Goal: Information Seeking & Learning: Learn about a topic

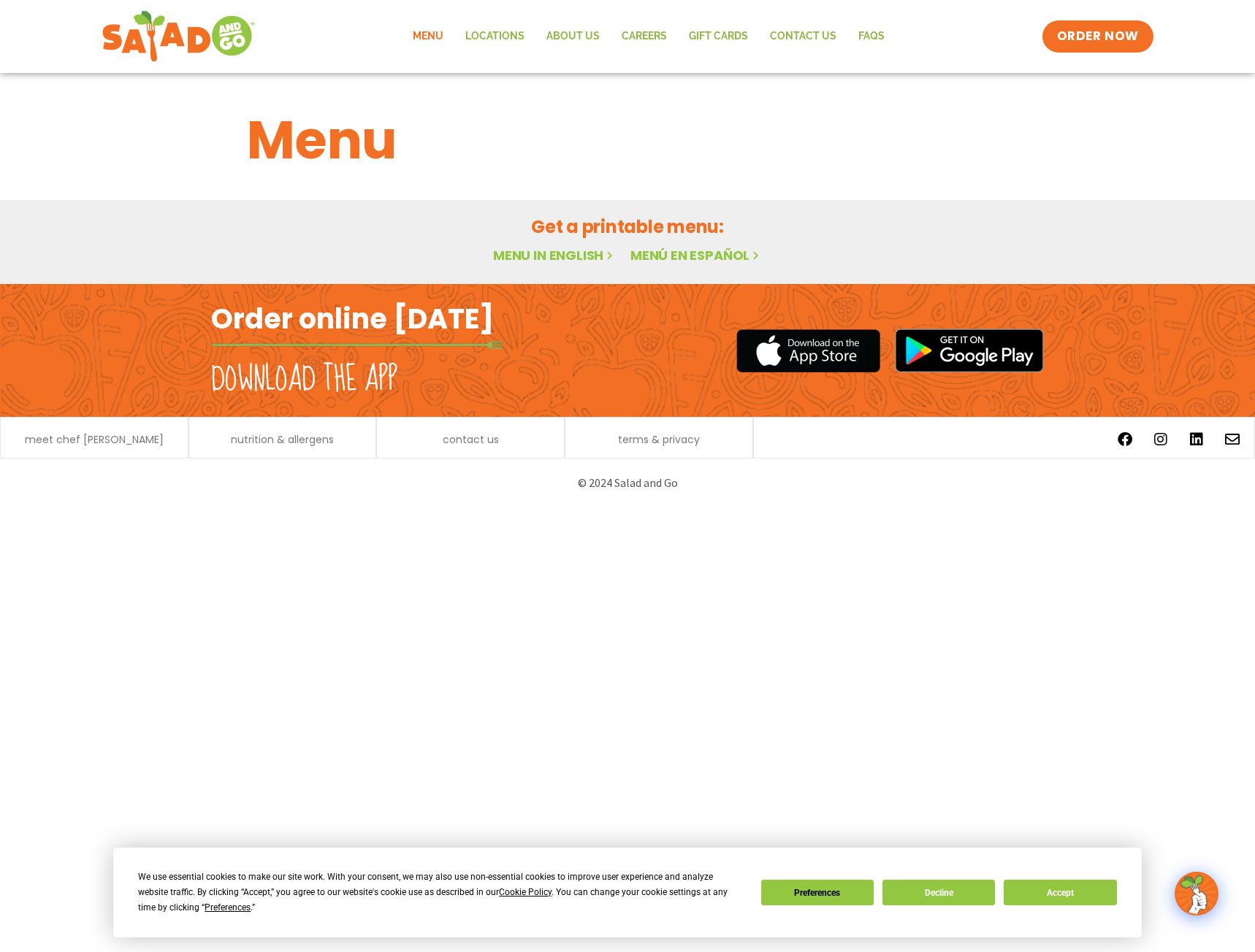
click at [593, 252] on link "Menu in English" at bounding box center [554, 255] width 122 height 18
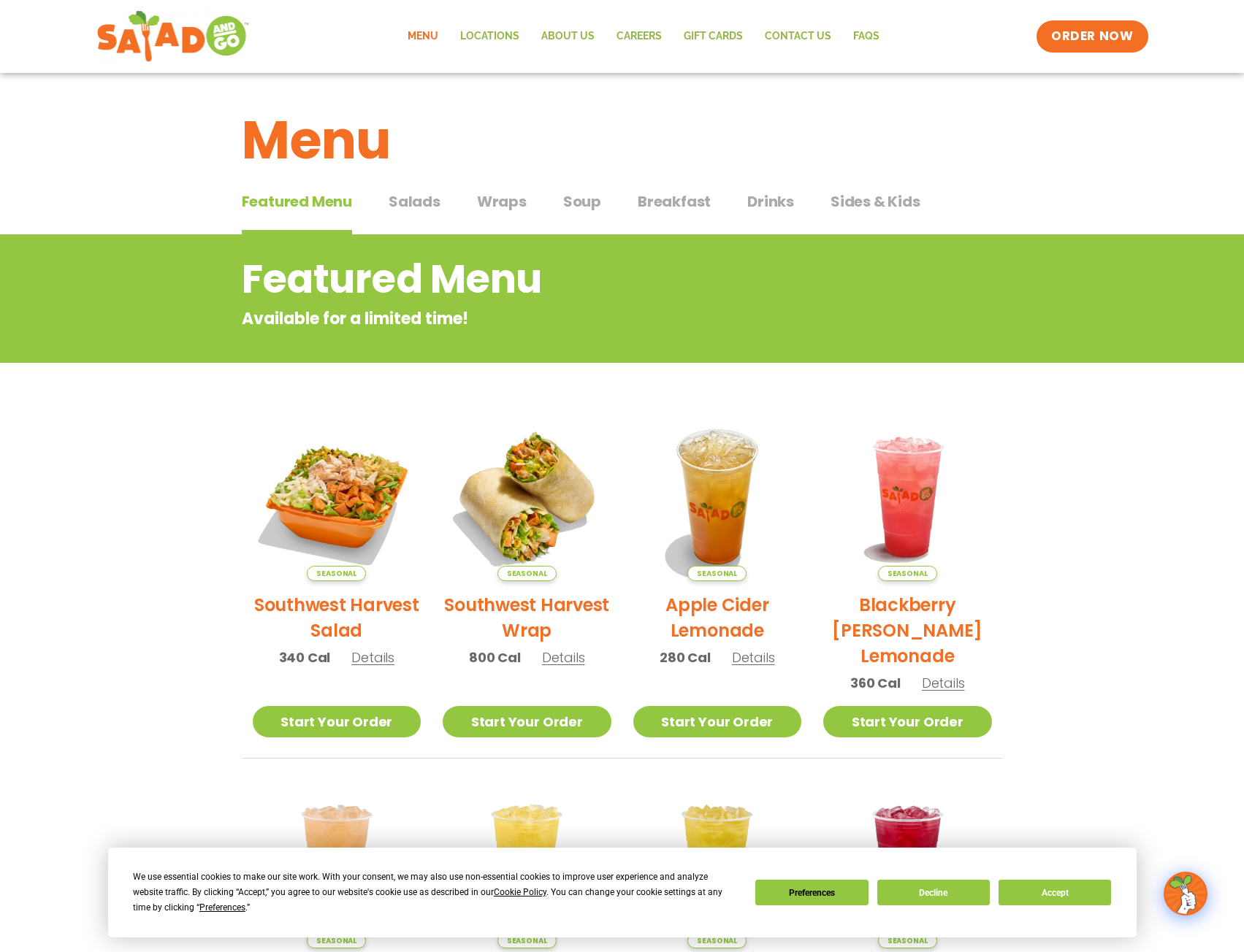
click at [514, 207] on span "Wraps" at bounding box center [502, 202] width 50 height 22
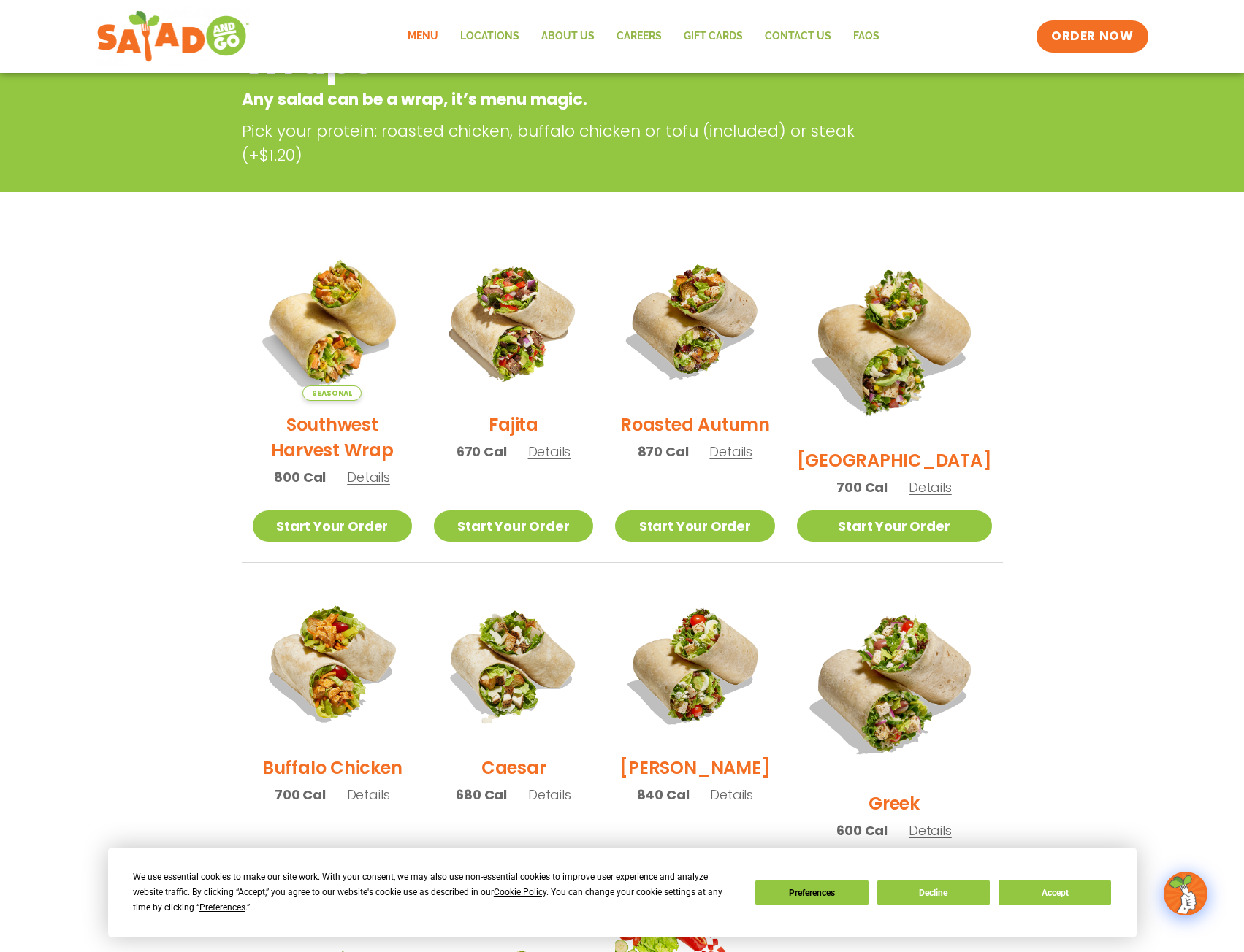
scroll to position [584, 0]
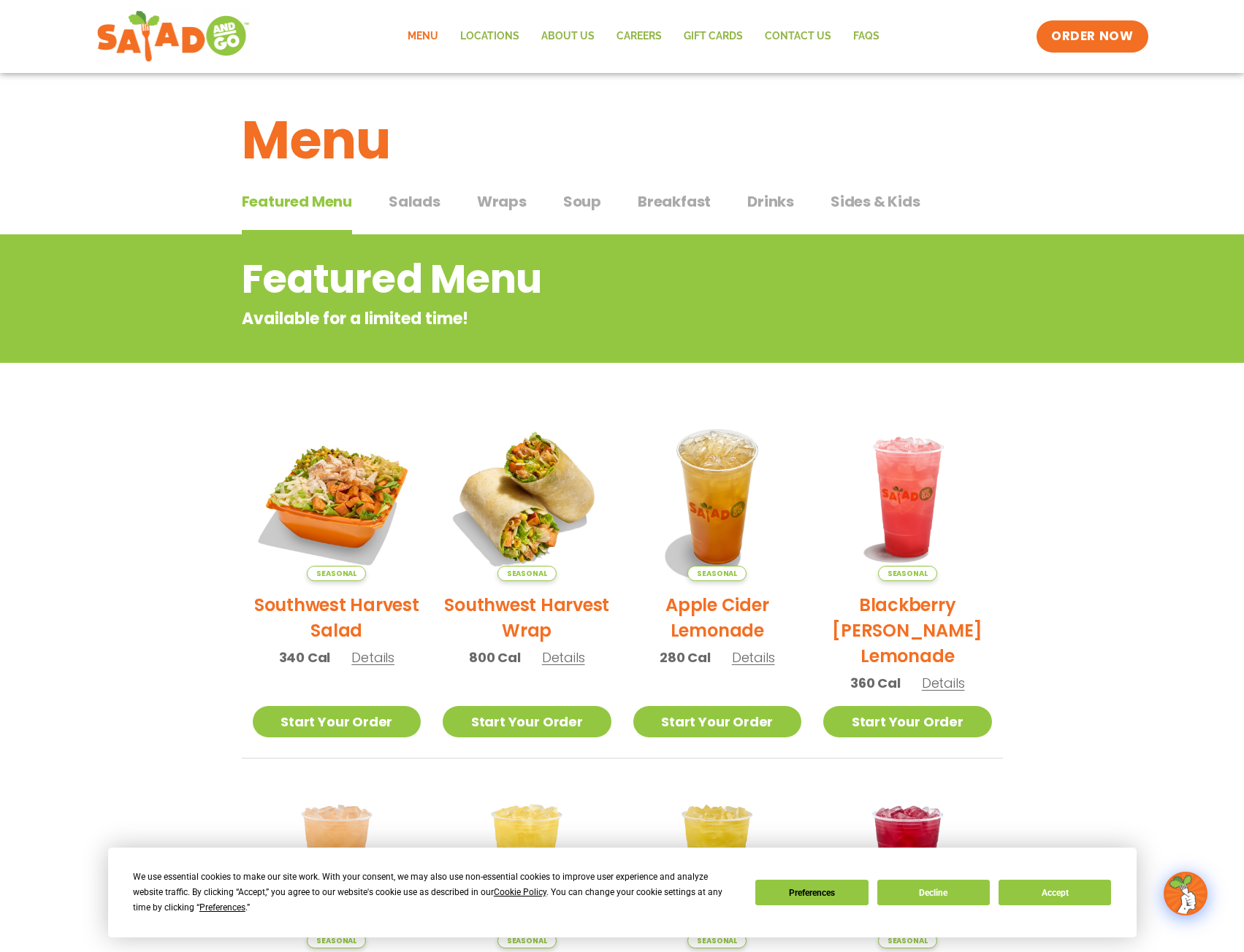
click at [422, 210] on span "Salads" at bounding box center [414, 202] width 52 height 22
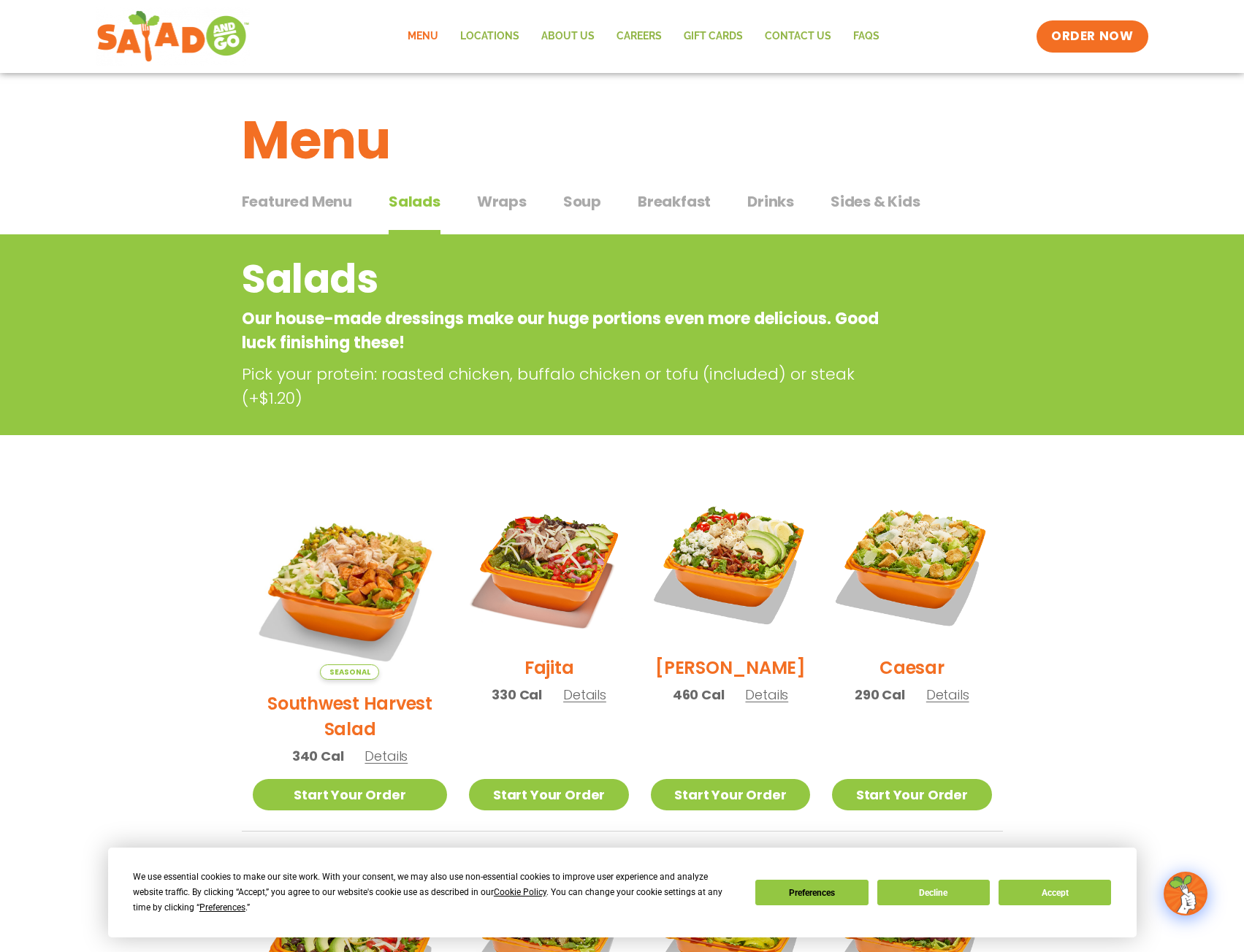
click at [483, 199] on span "Wraps" at bounding box center [502, 202] width 50 height 22
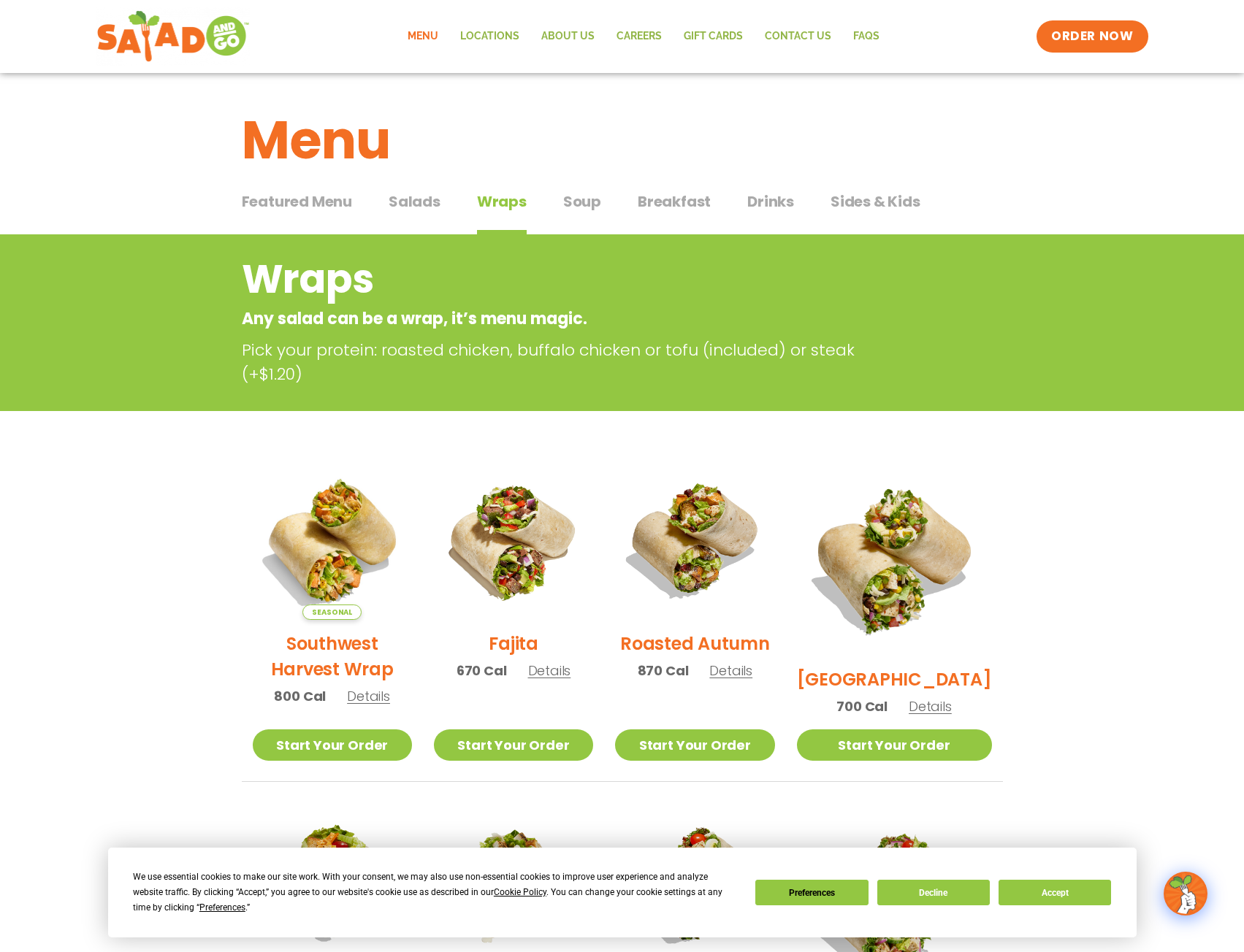
click at [574, 196] on span "Soup" at bounding box center [582, 202] width 38 height 22
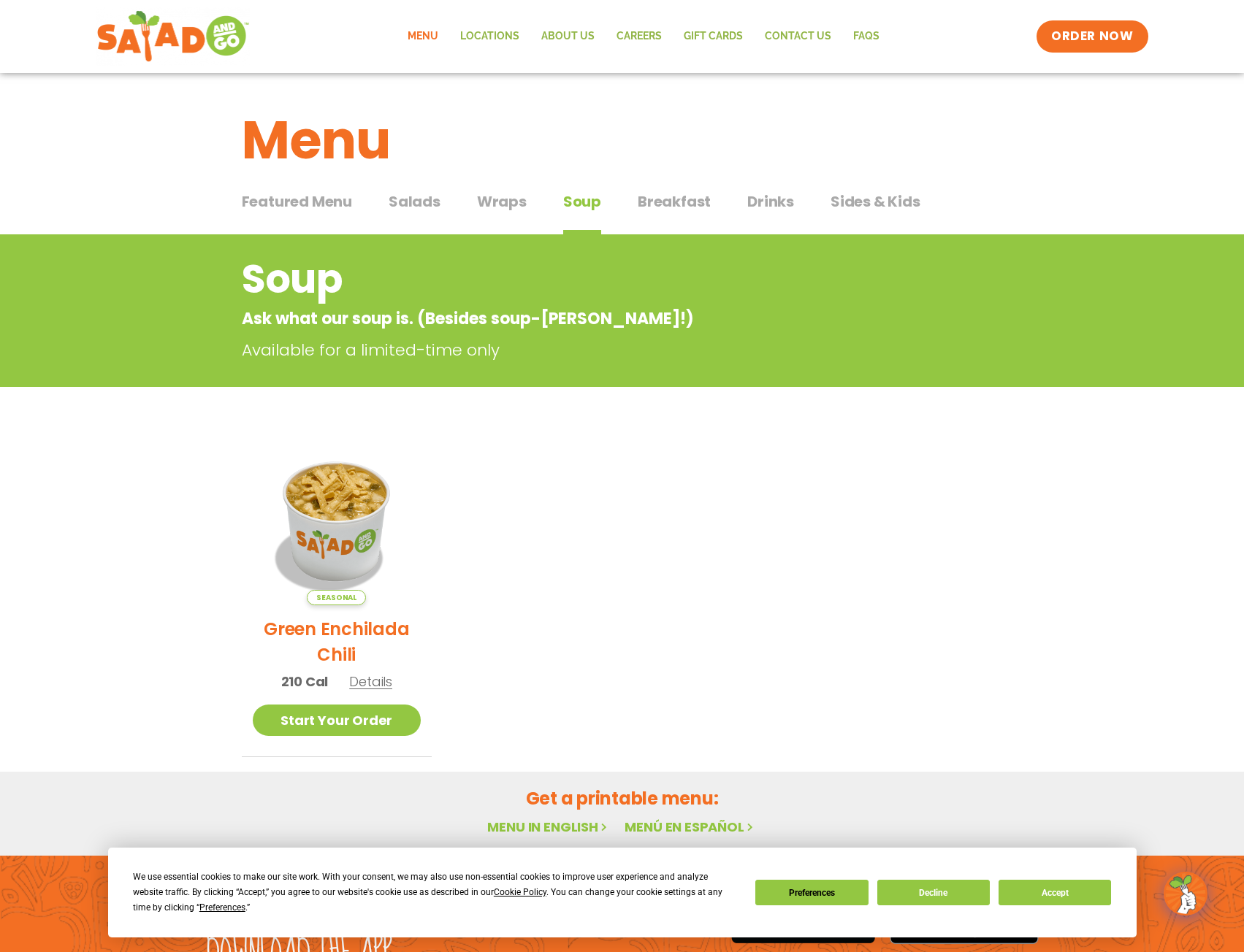
click at [678, 207] on span "Breakfast" at bounding box center [674, 202] width 73 height 22
